Goal: Information Seeking & Learning: Learn about a topic

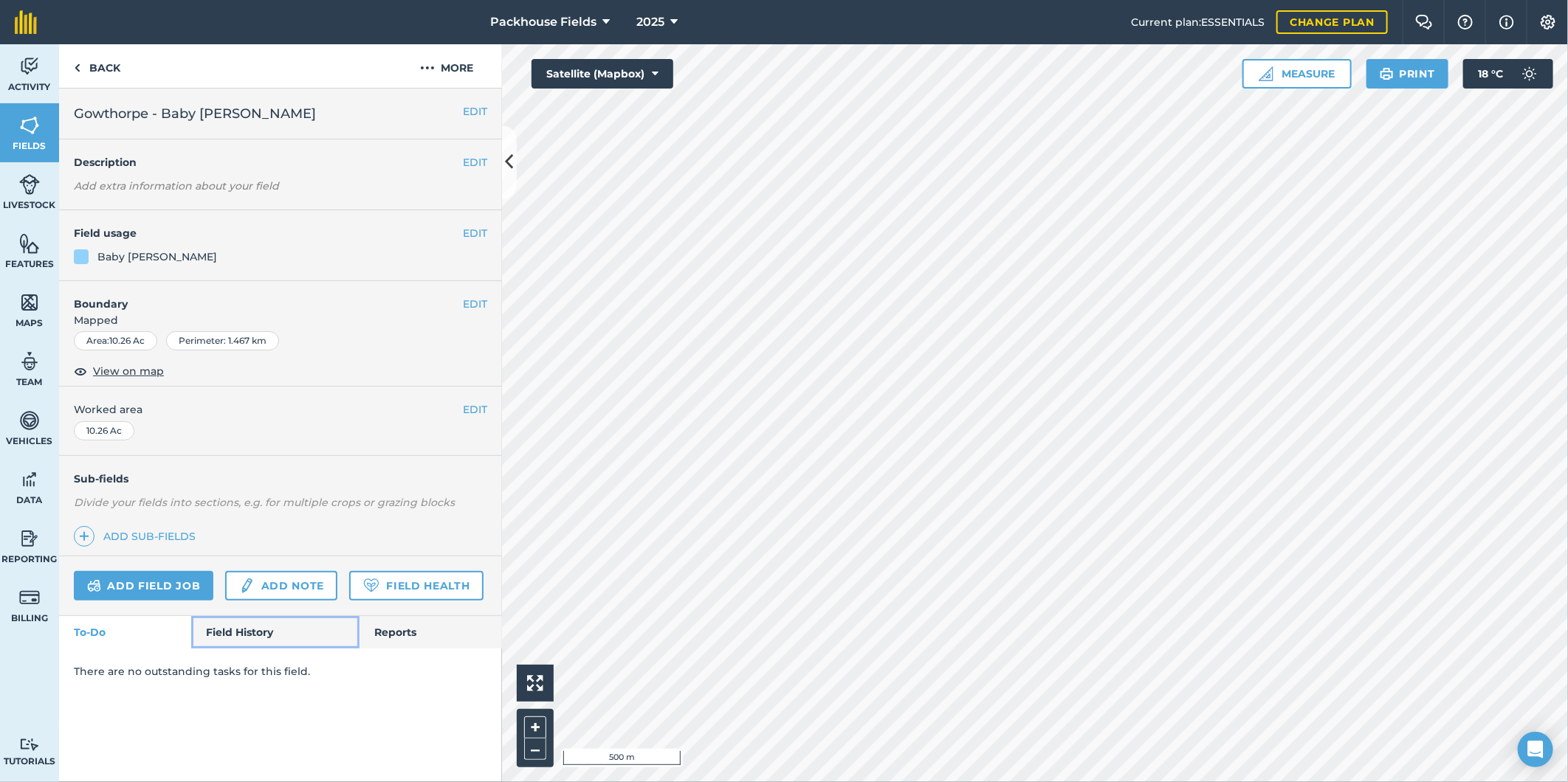
click at [276, 636] on link "Field History" at bounding box center [274, 633] width 167 height 33
click at [233, 640] on link "Field History" at bounding box center [274, 633] width 167 height 33
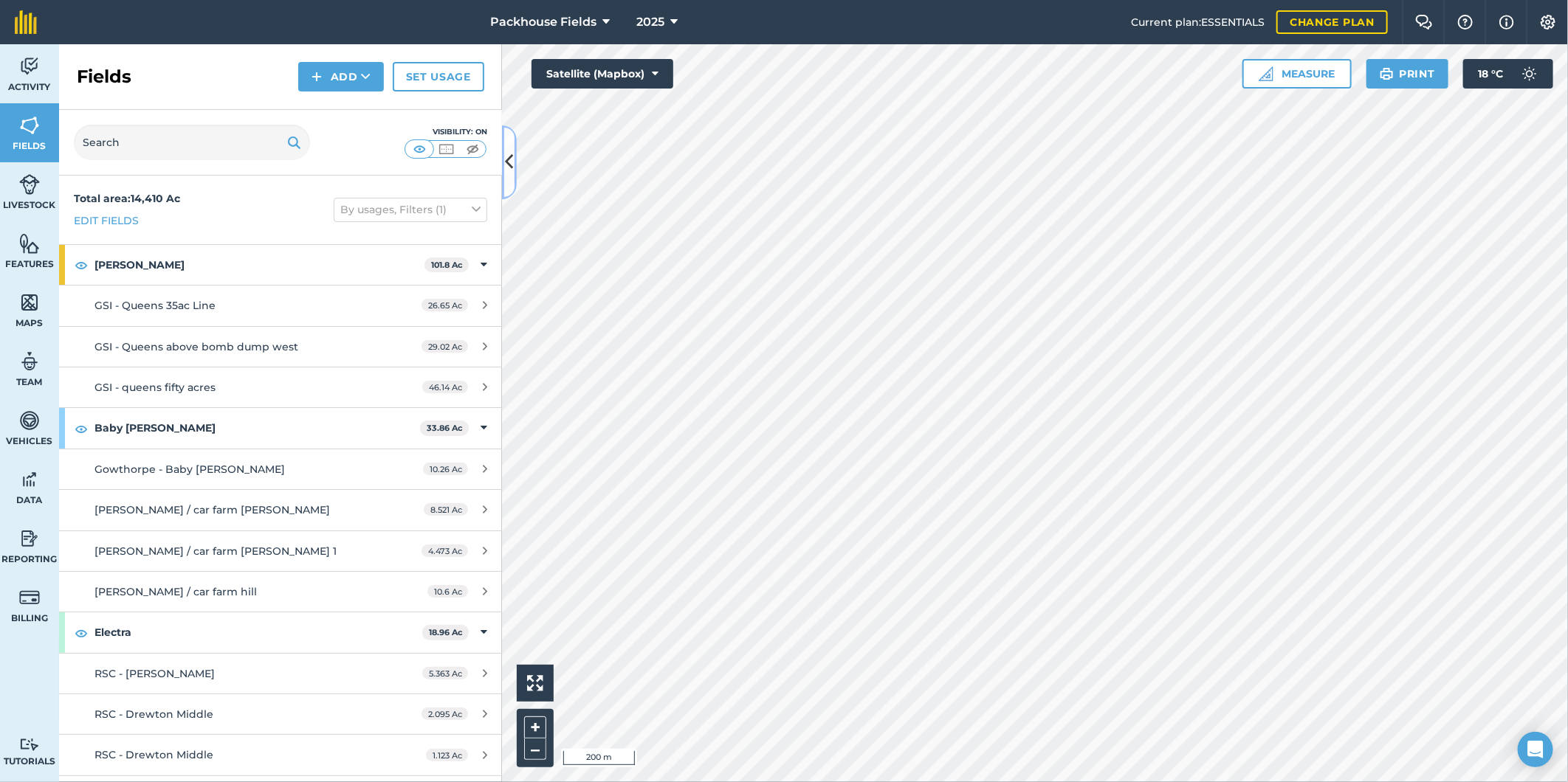
click at [515, 167] on button at bounding box center [509, 162] width 15 height 74
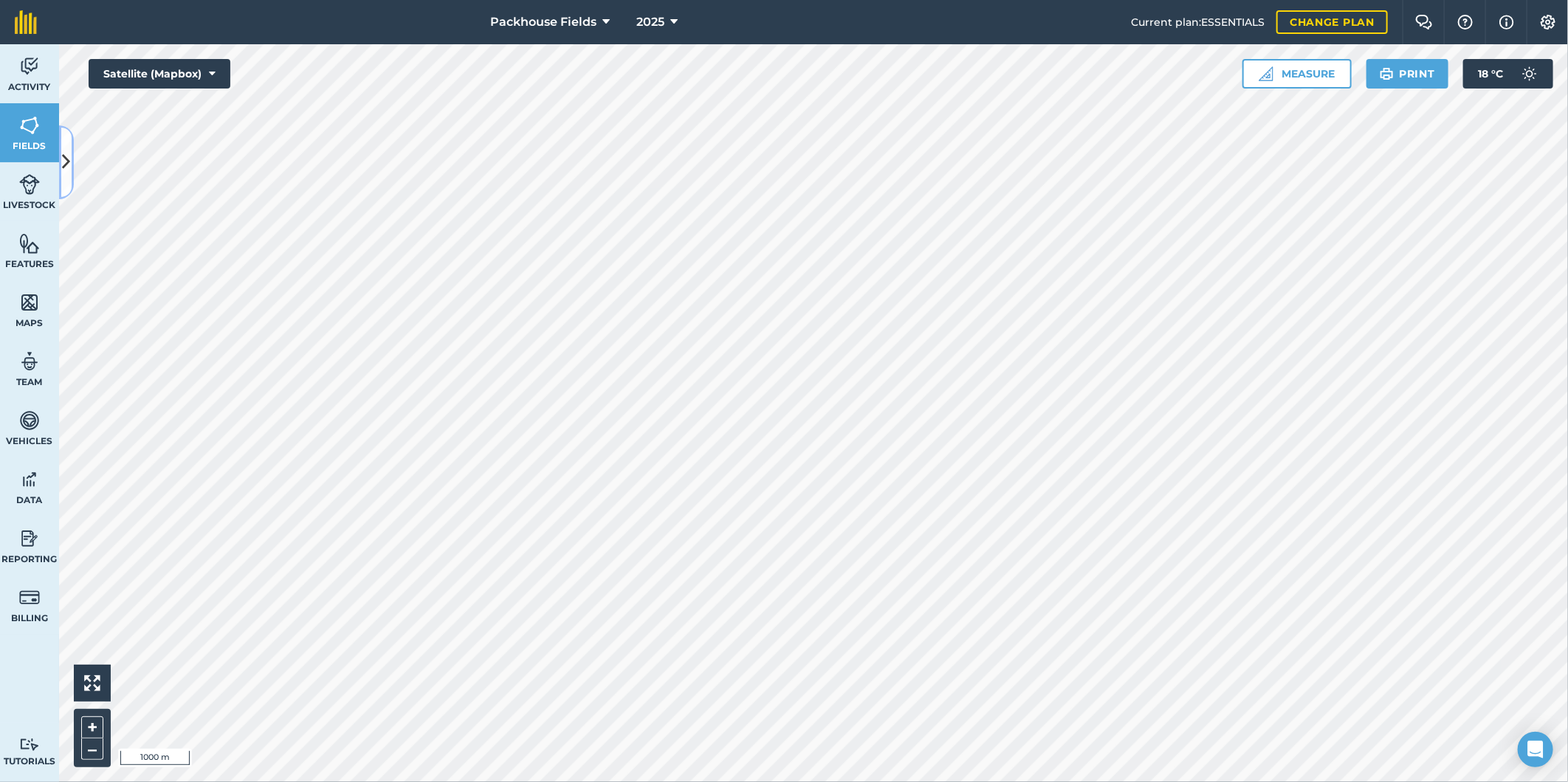
click at [65, 149] on icon at bounding box center [67, 162] width 8 height 26
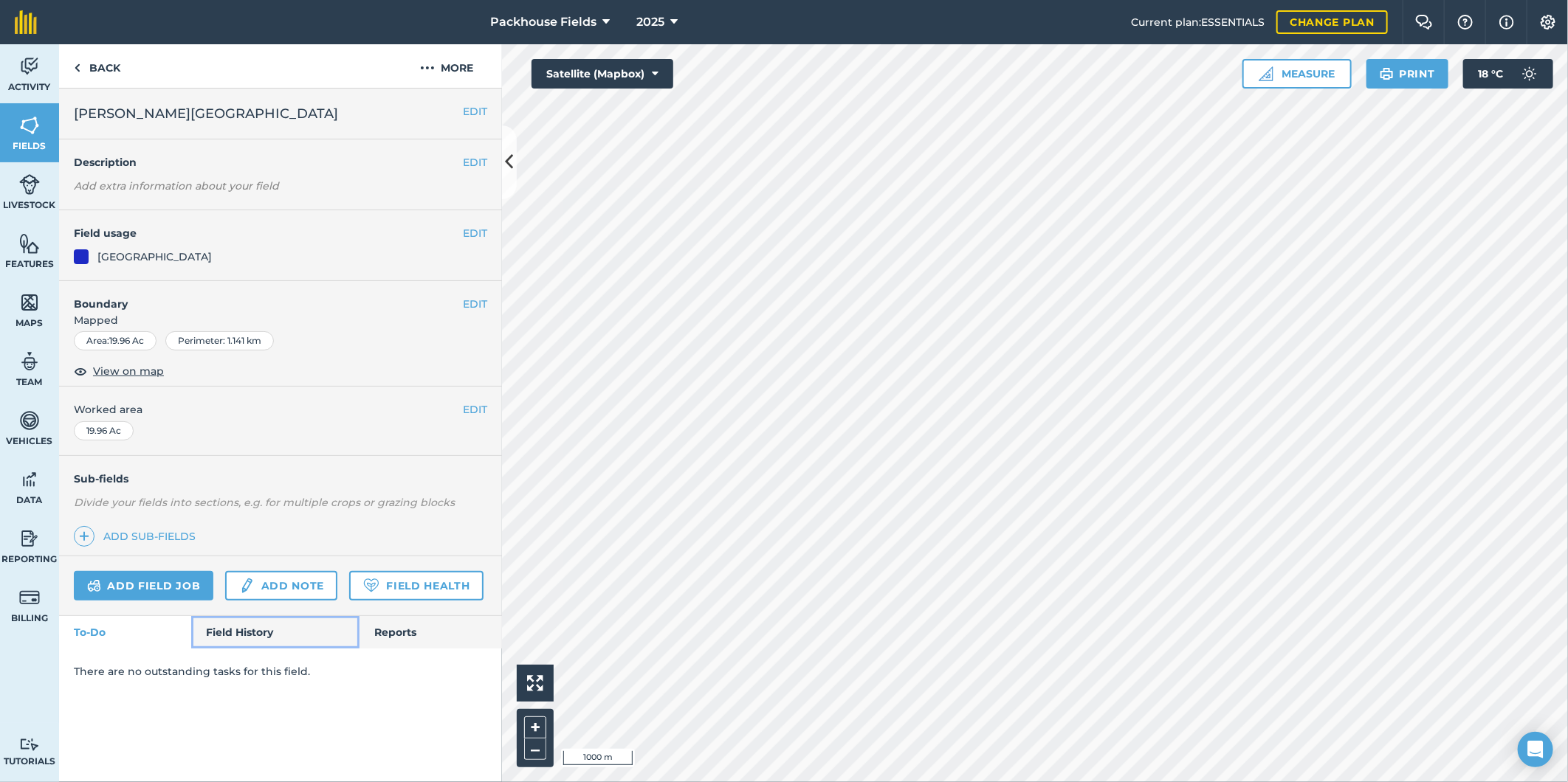
click at [255, 640] on link "Field History" at bounding box center [274, 633] width 167 height 33
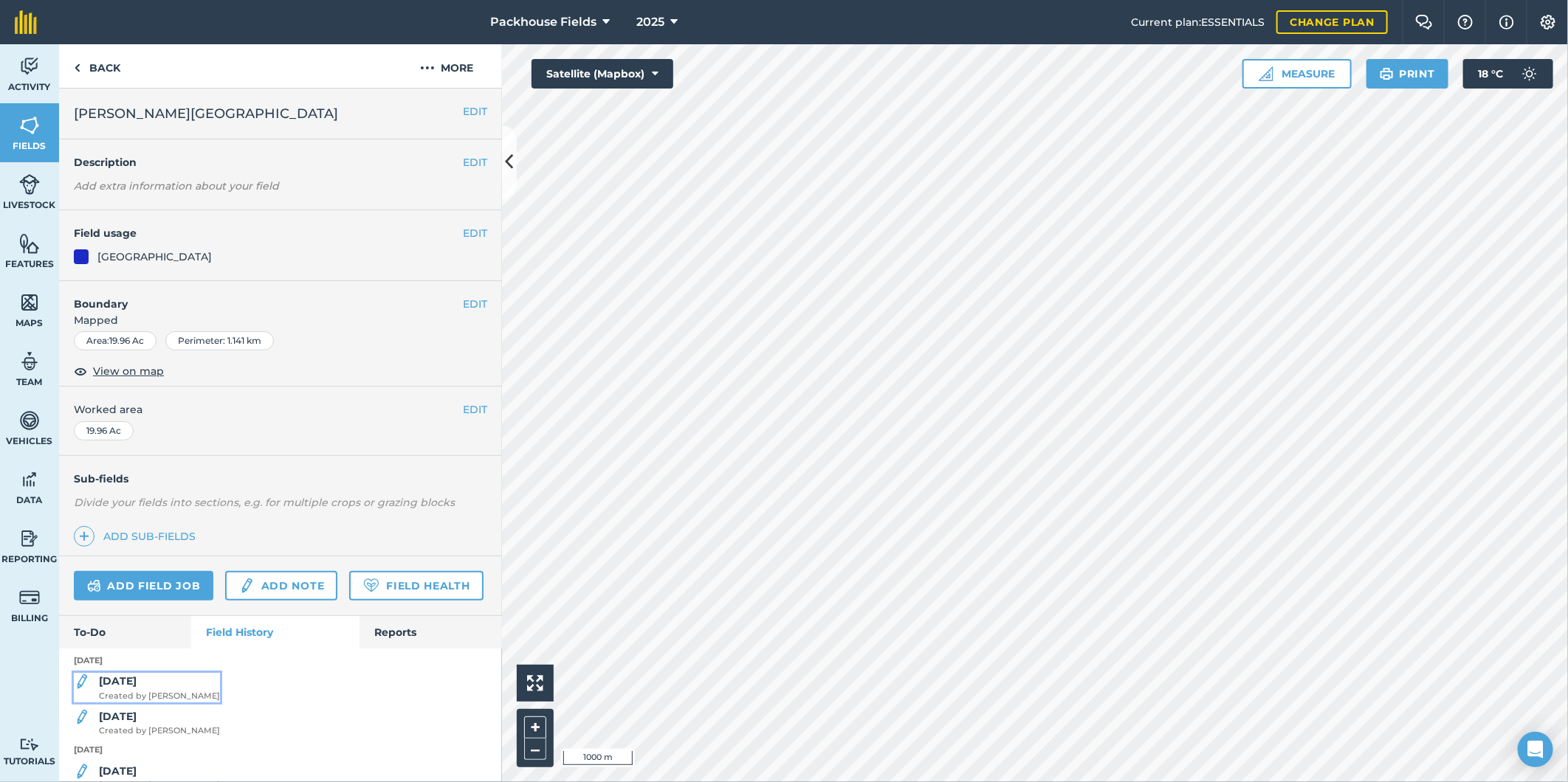
click at [150, 703] on div "[DATE] Created by [PERSON_NAME]" at bounding box center [159, 688] width 122 height 29
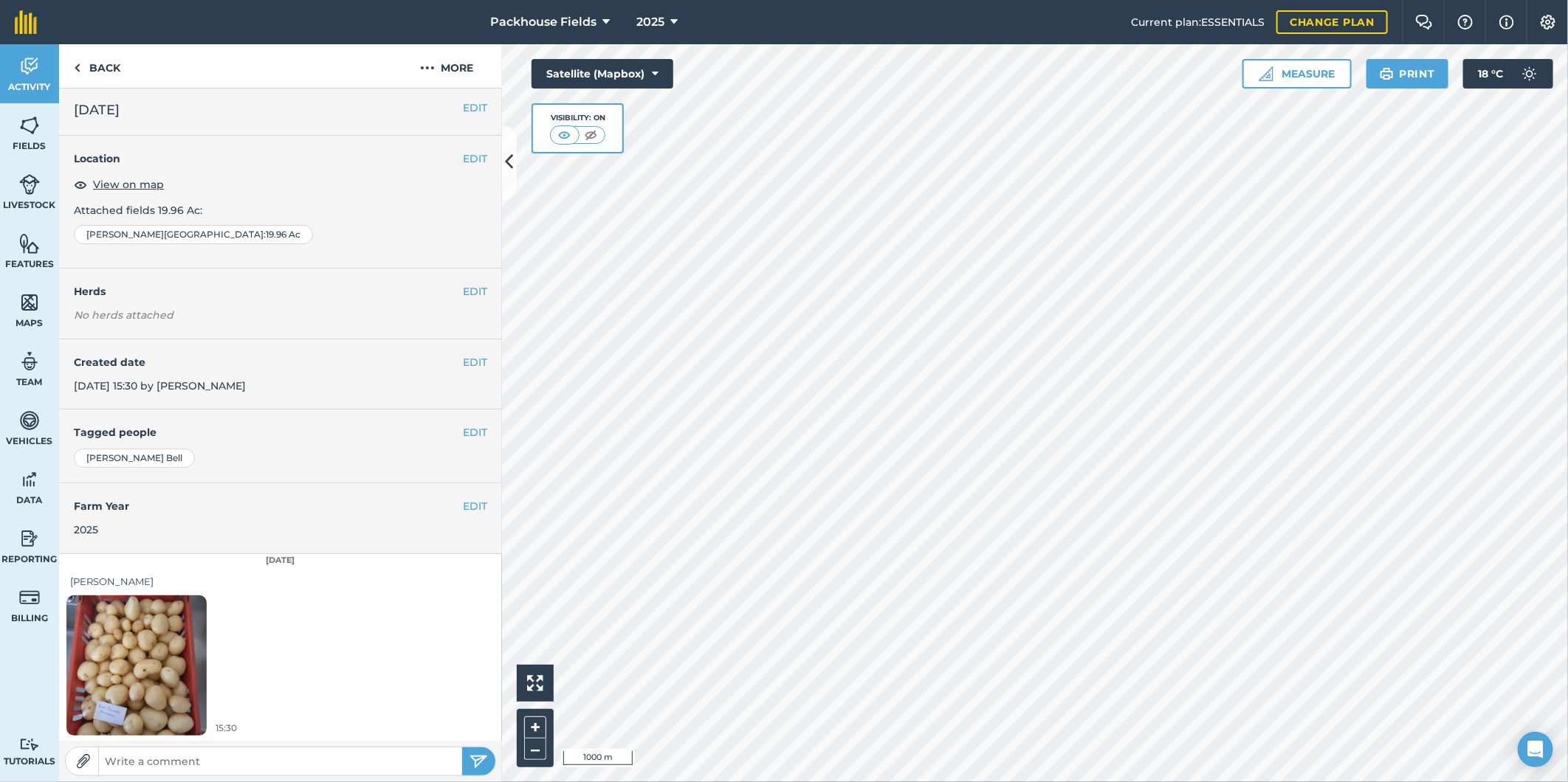
scroll to position [5, 0]
click at [97, 53] on link "Back" at bounding box center [97, 66] width 76 height 44
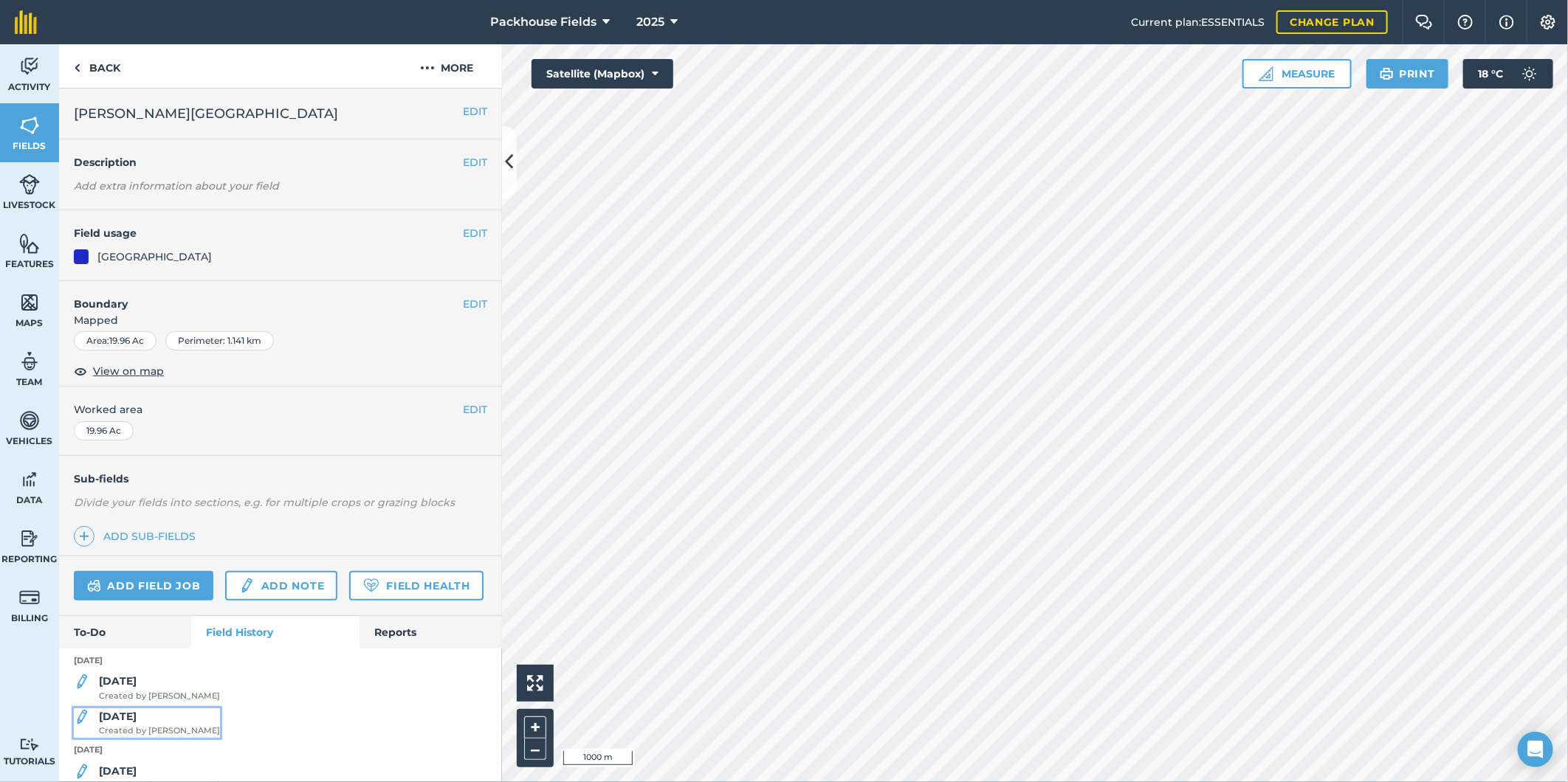
click at [122, 724] on strong "[DATE]" at bounding box center [117, 716] width 37 height 14
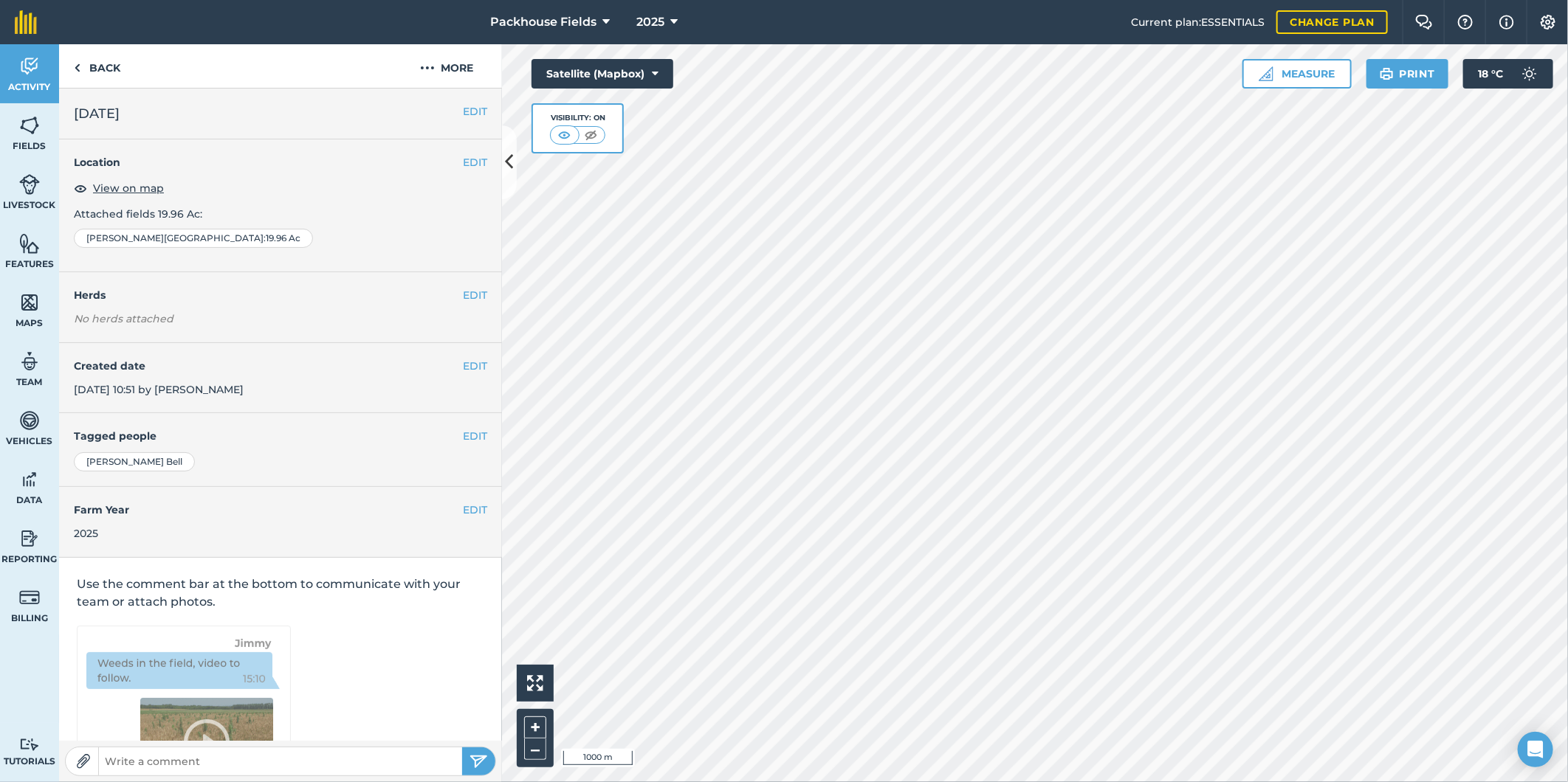
scroll to position [5, 0]
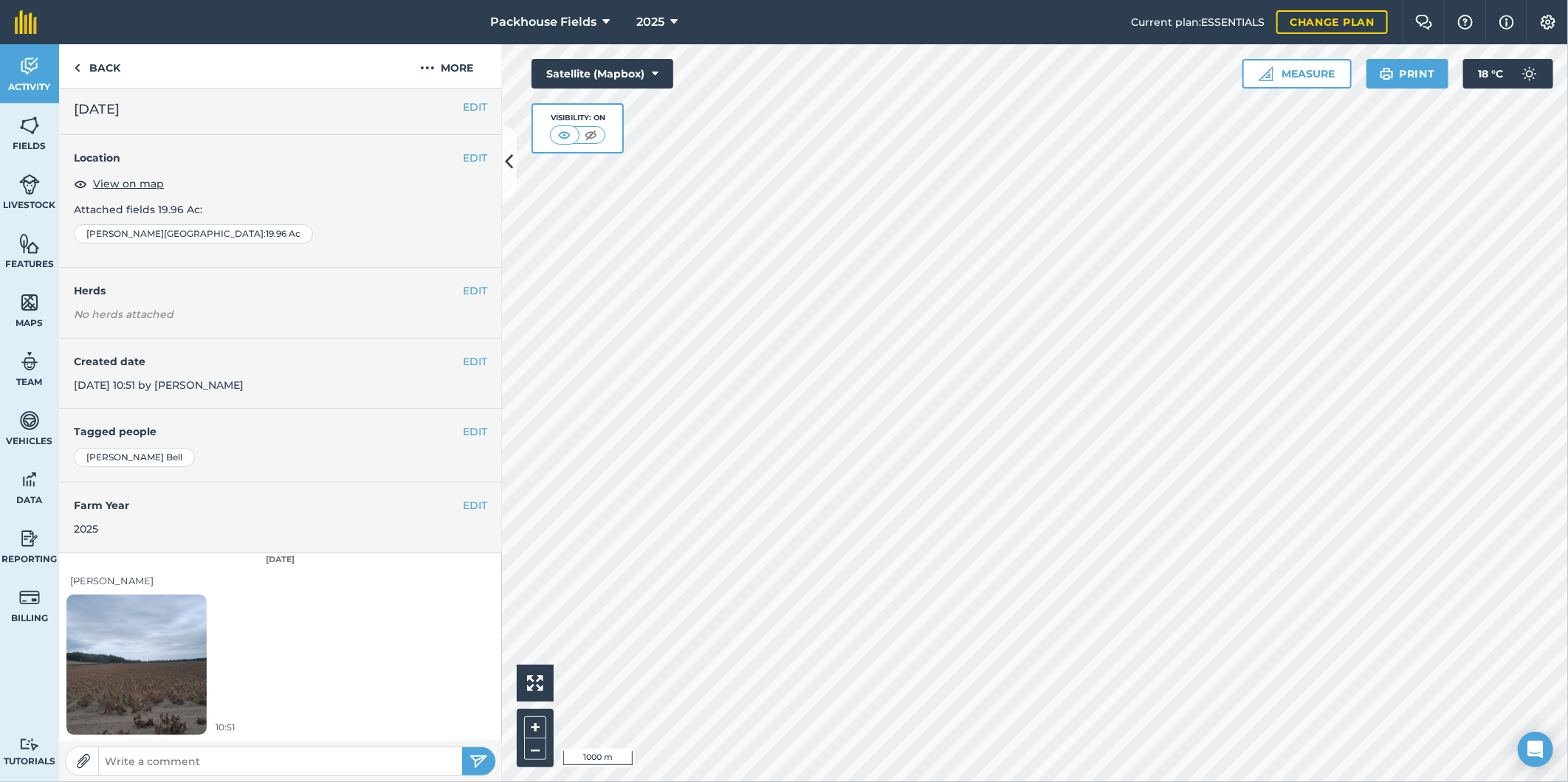
click at [160, 699] on img at bounding box center [137, 664] width 141 height 186
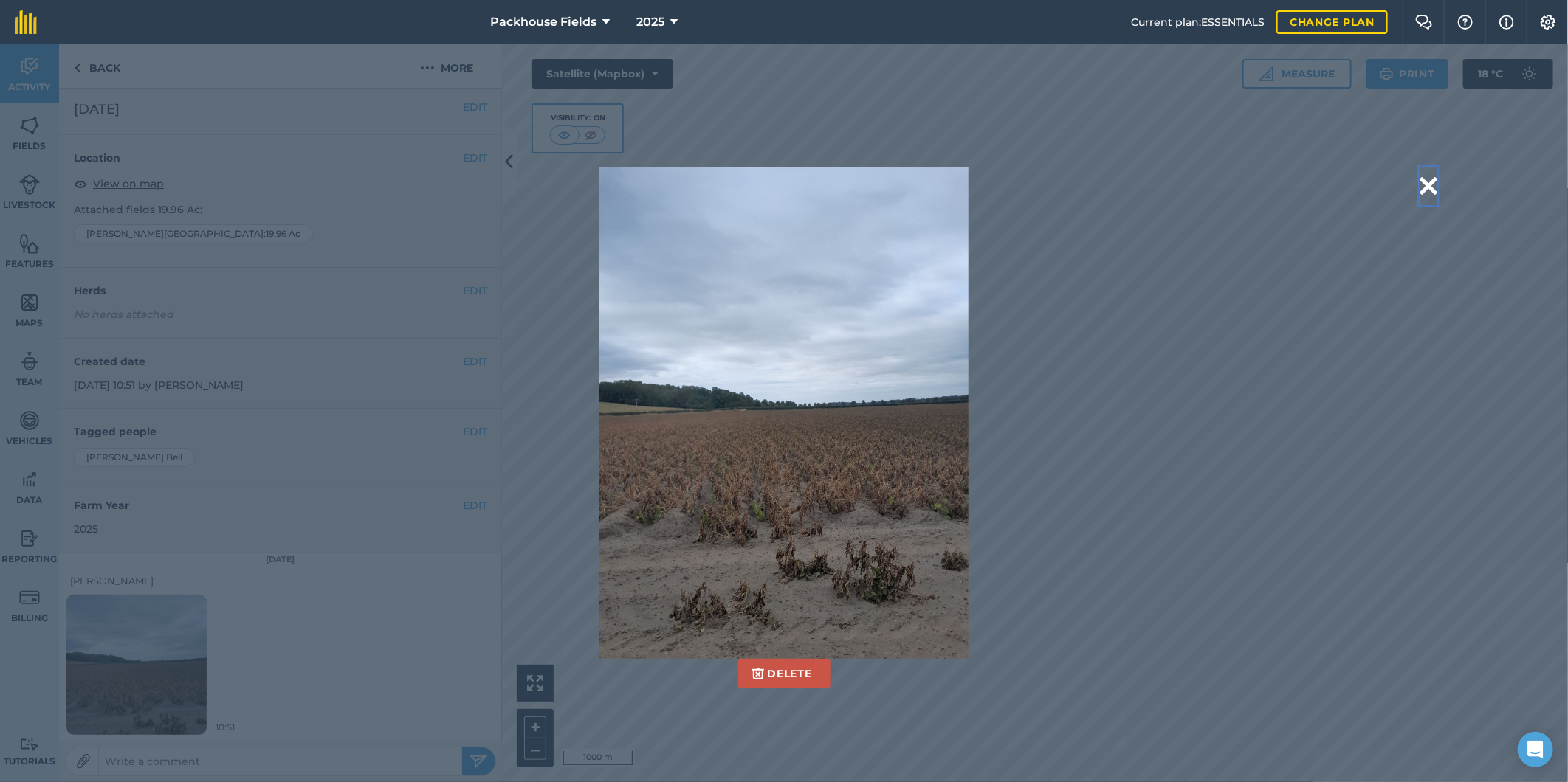
click at [1434, 180] on button at bounding box center [1428, 185] width 17 height 37
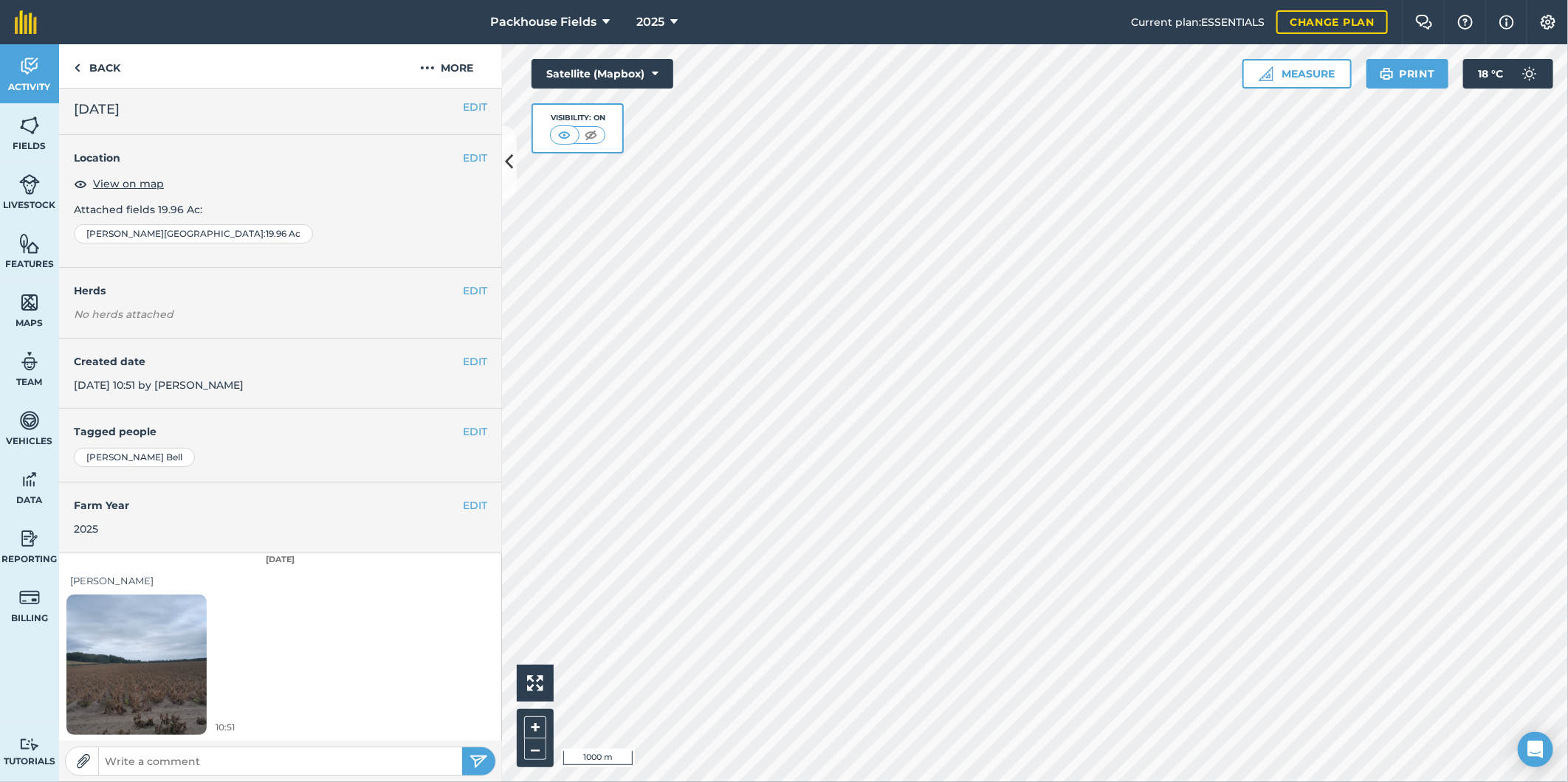
click at [98, 675] on img at bounding box center [137, 664] width 141 height 186
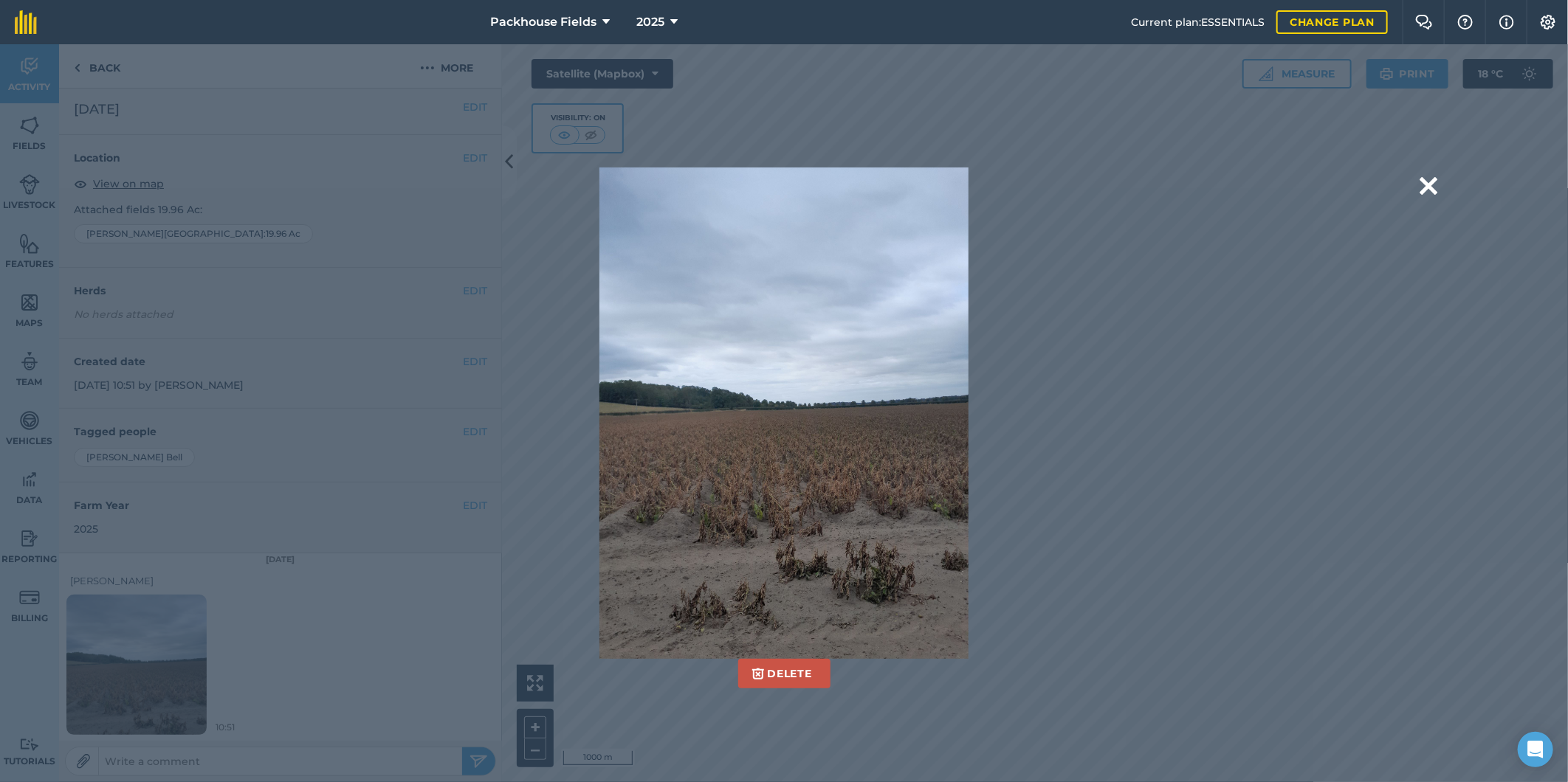
click at [1416, 190] on div "Delete Are you sure you would like to delete this image? [GEOGRAPHIC_DATA]" at bounding box center [784, 413] width 1307 height 492
click at [1431, 179] on button at bounding box center [1428, 185] width 17 height 37
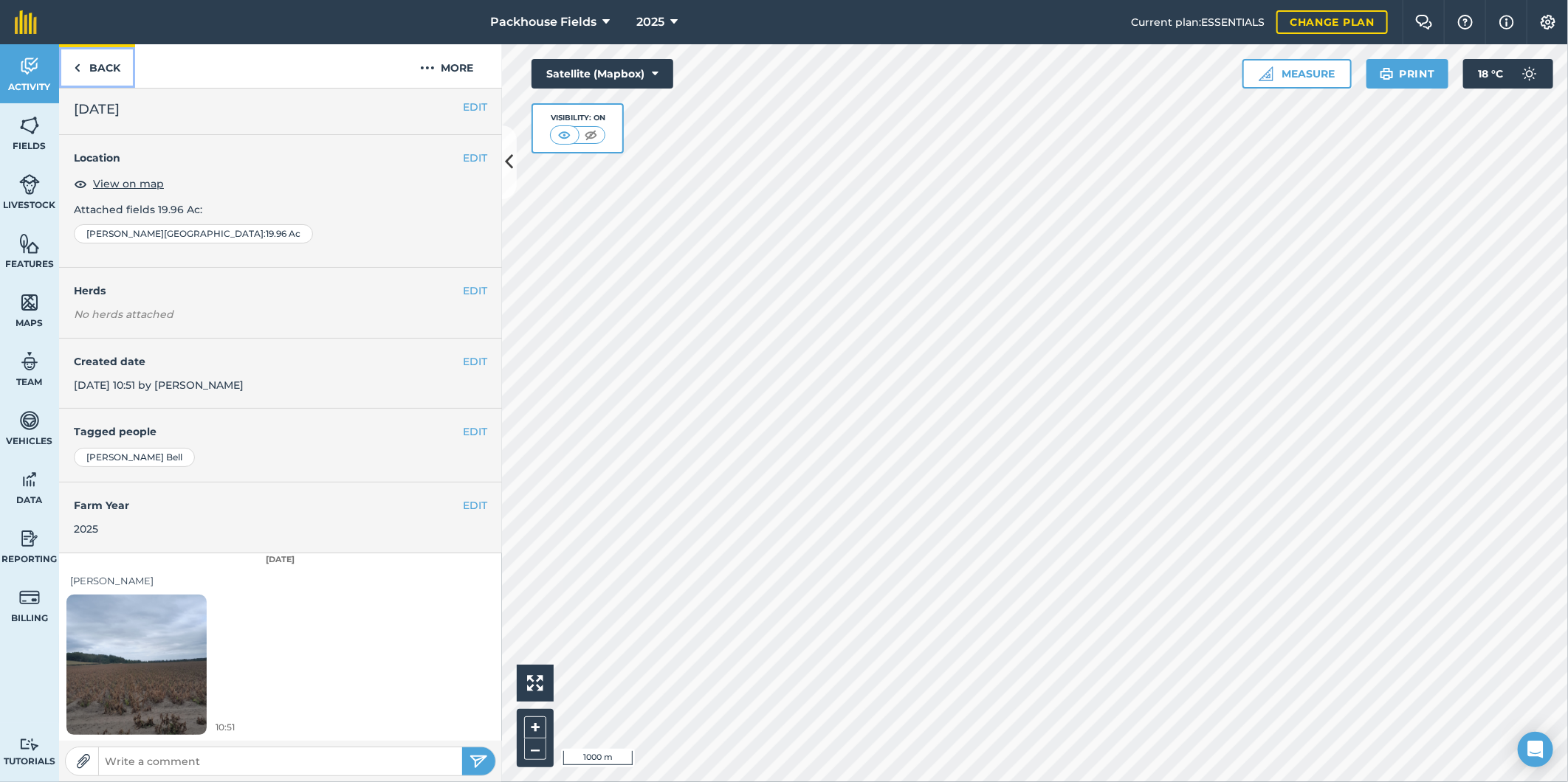
click at [114, 55] on link "Back" at bounding box center [97, 66] width 76 height 44
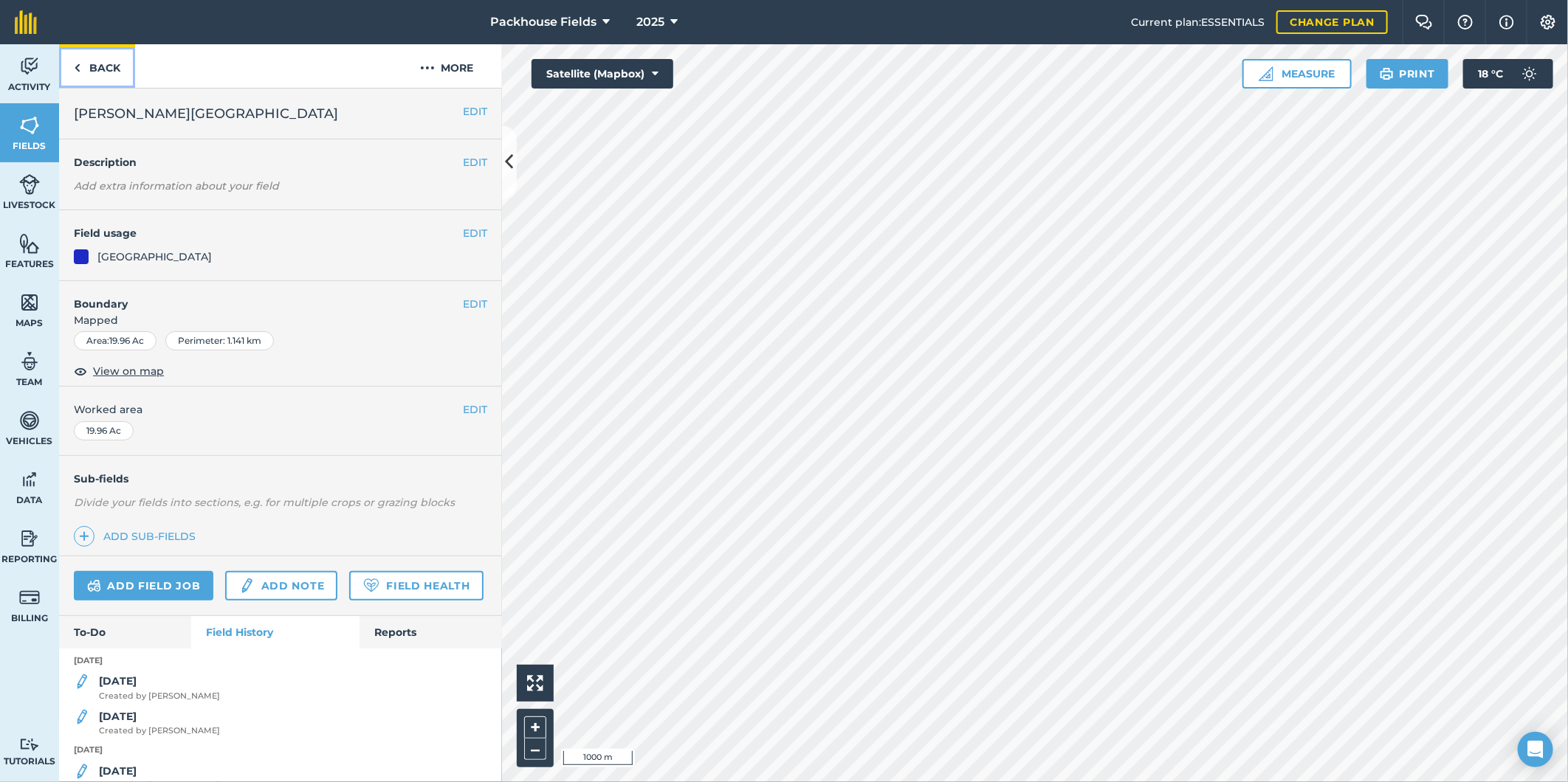
click at [87, 69] on link "Back" at bounding box center [97, 66] width 76 height 44
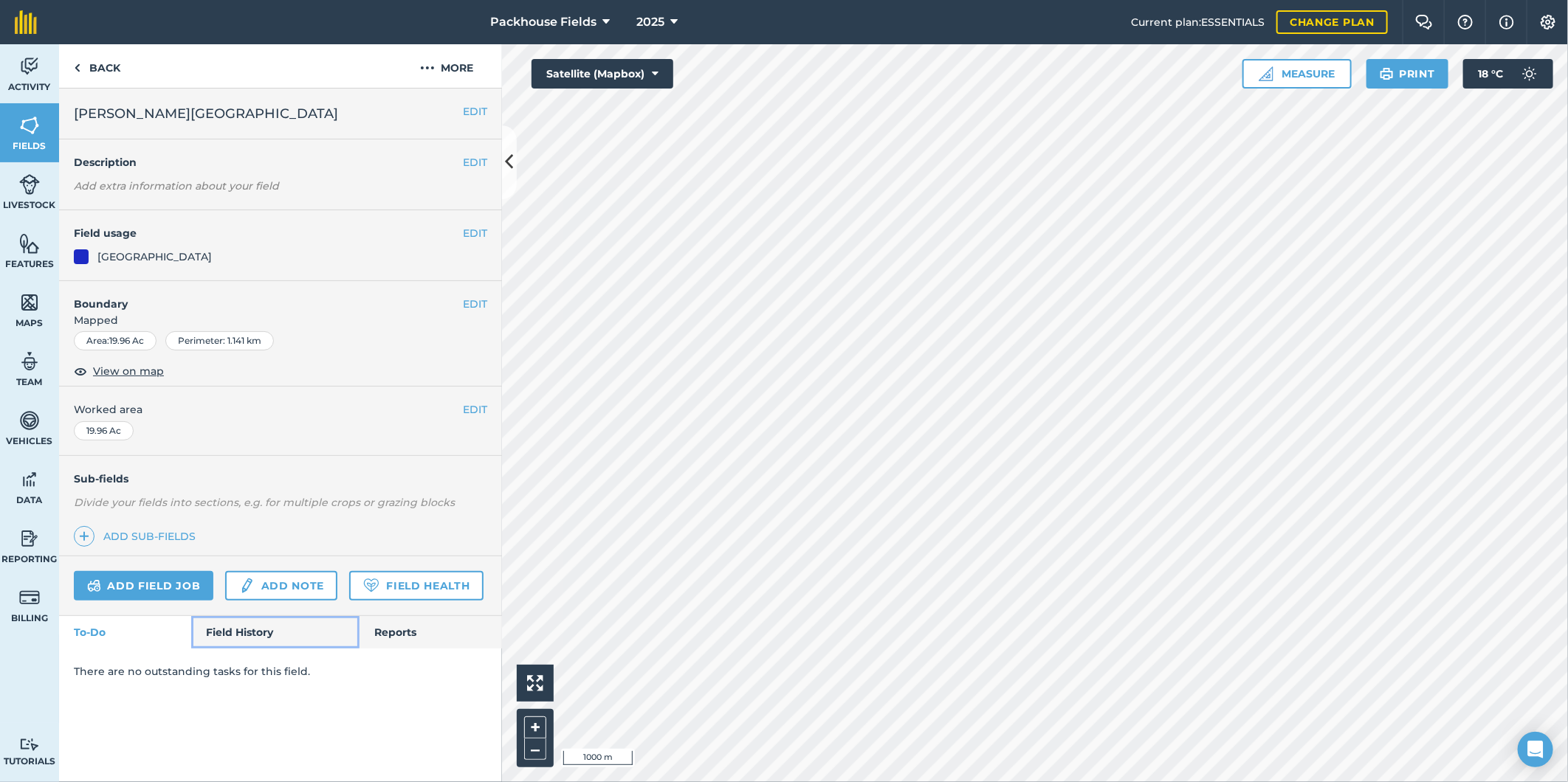
click at [256, 629] on link "Field History" at bounding box center [274, 633] width 167 height 33
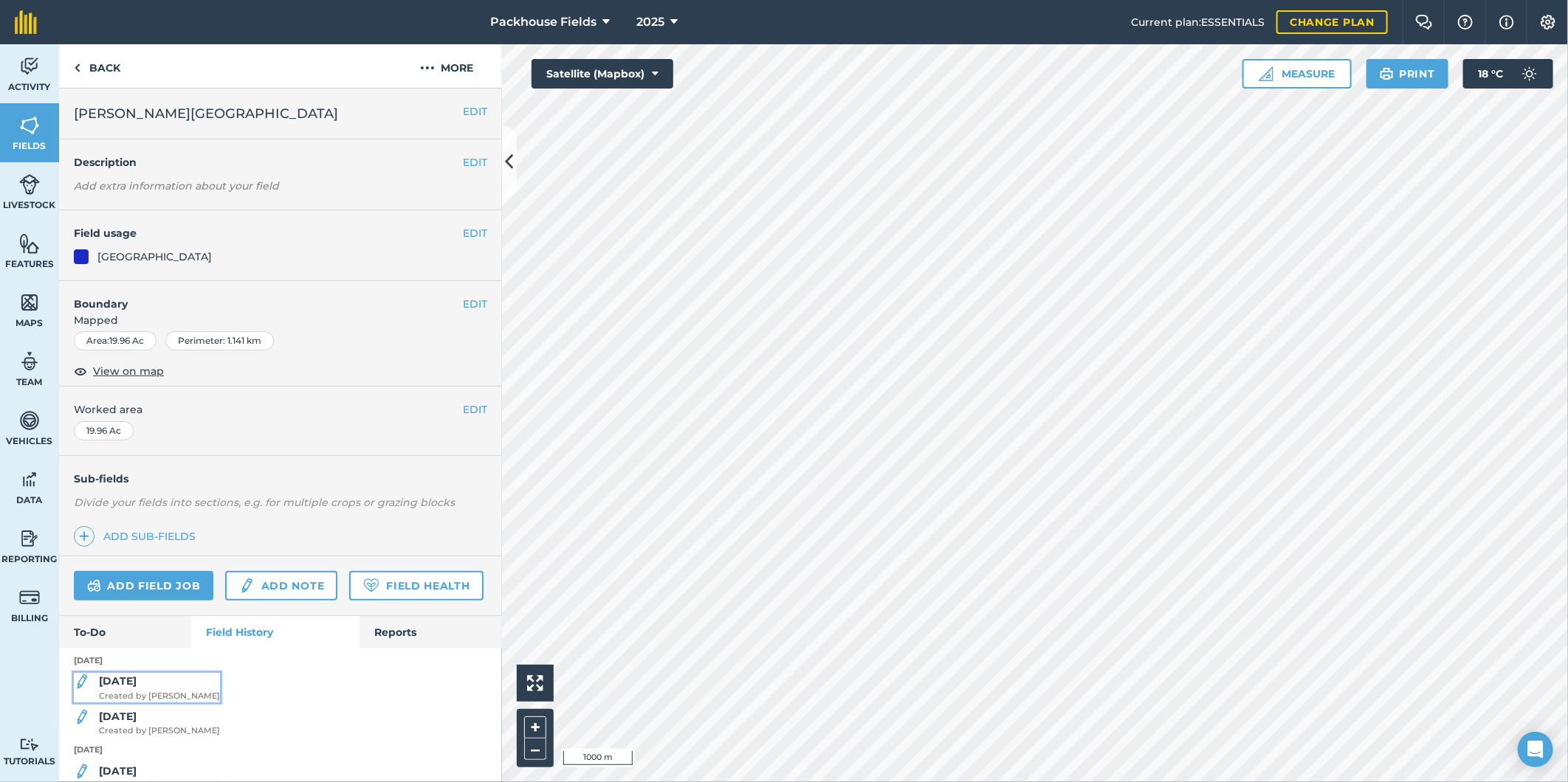
click at [152, 703] on div "[DATE] Created by [PERSON_NAME]" at bounding box center [159, 688] width 122 height 29
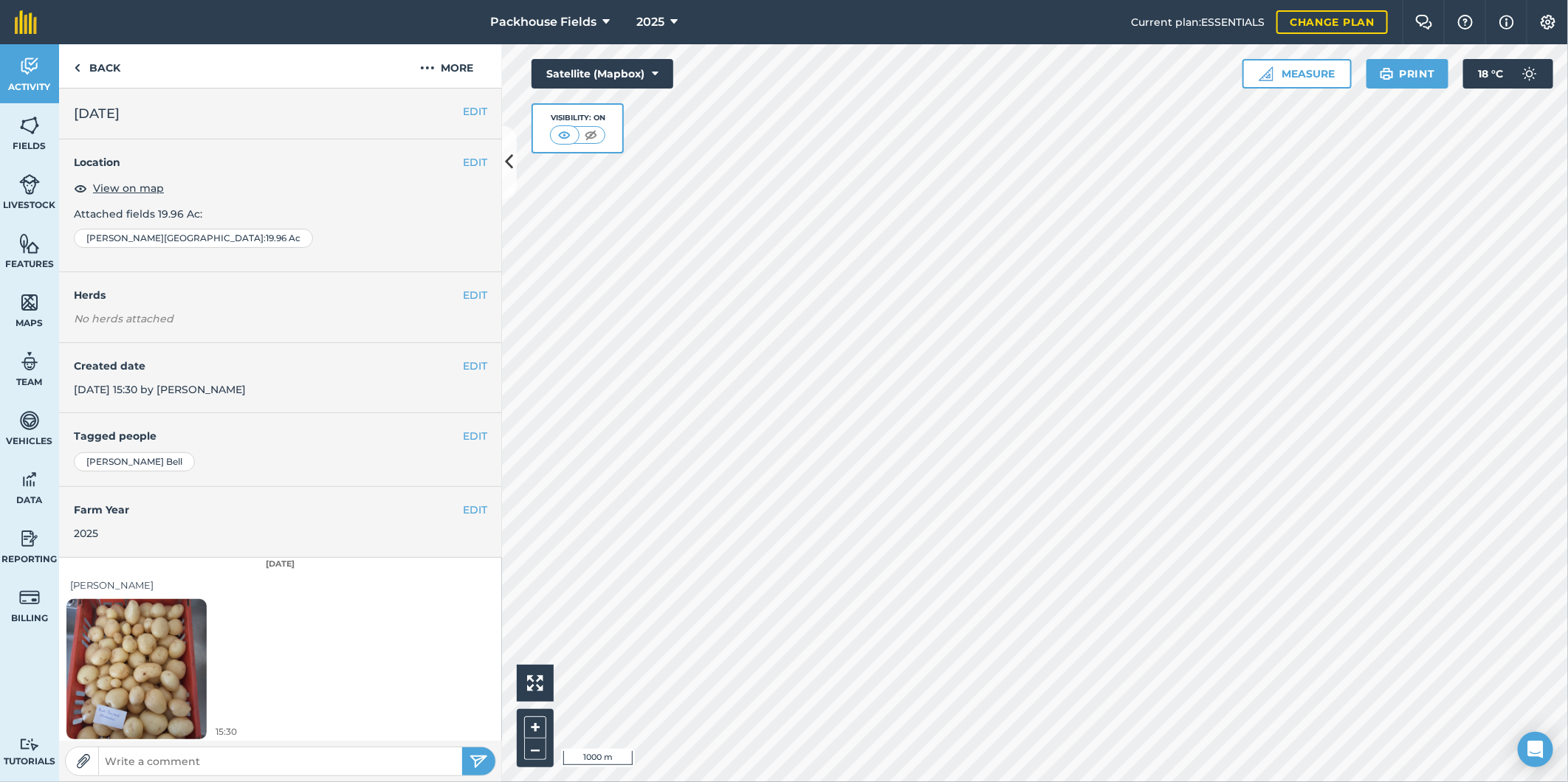
click at [190, 644] on img at bounding box center [137, 669] width 141 height 186
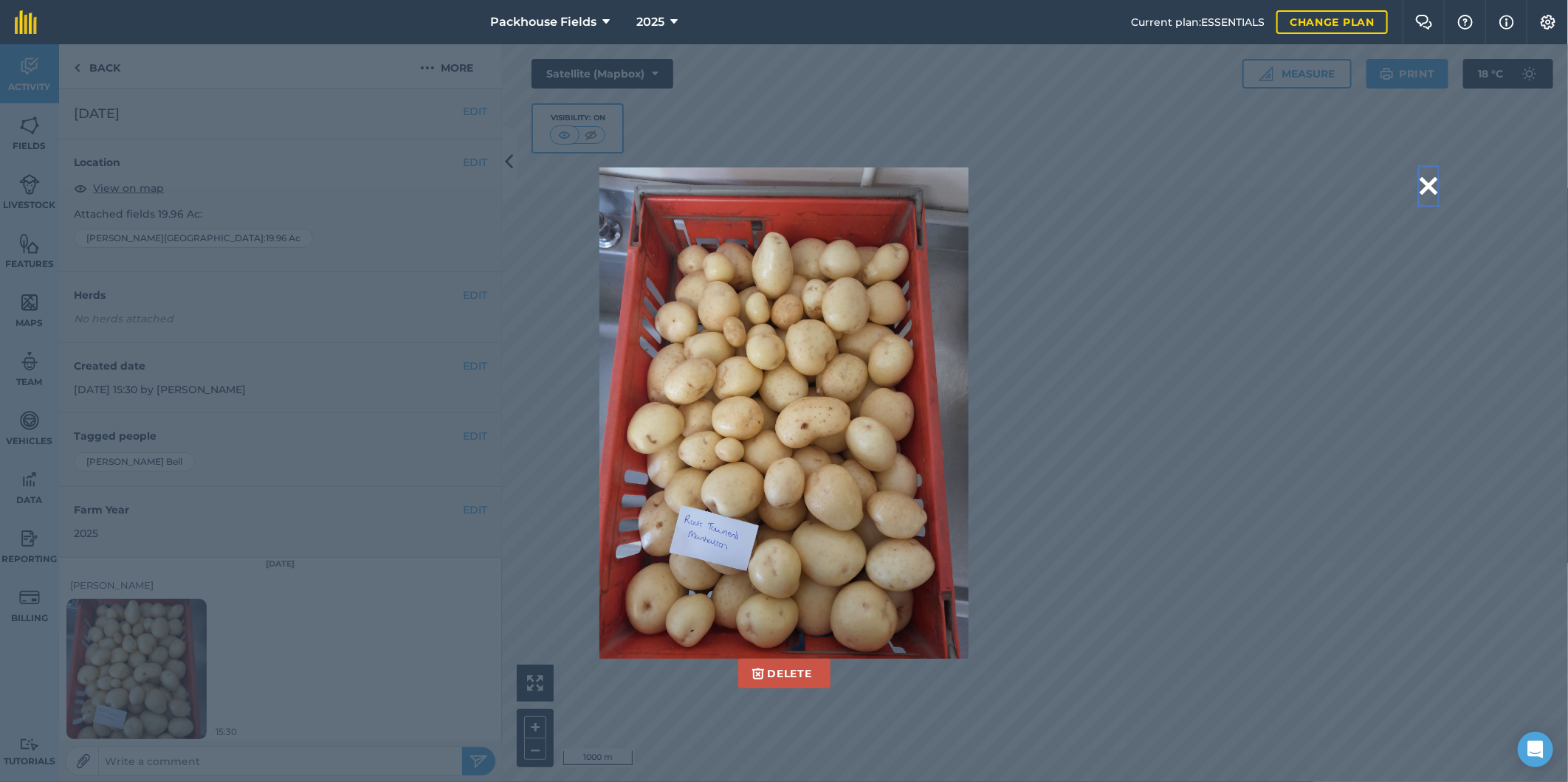
click at [1431, 173] on button at bounding box center [1428, 185] width 17 height 37
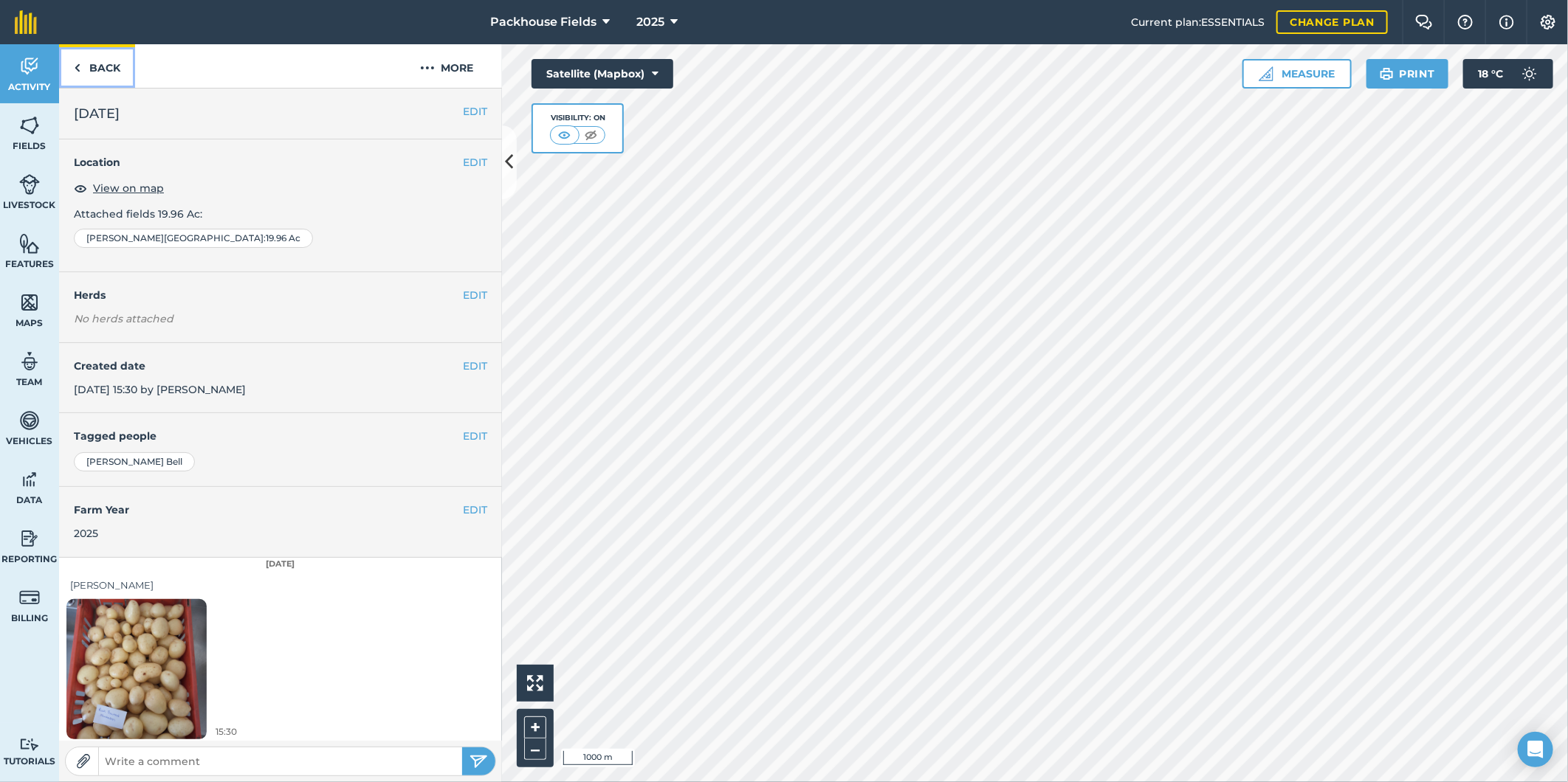
click at [94, 67] on link "Back" at bounding box center [97, 66] width 76 height 44
